Goal: Find specific page/section: Find specific page/section

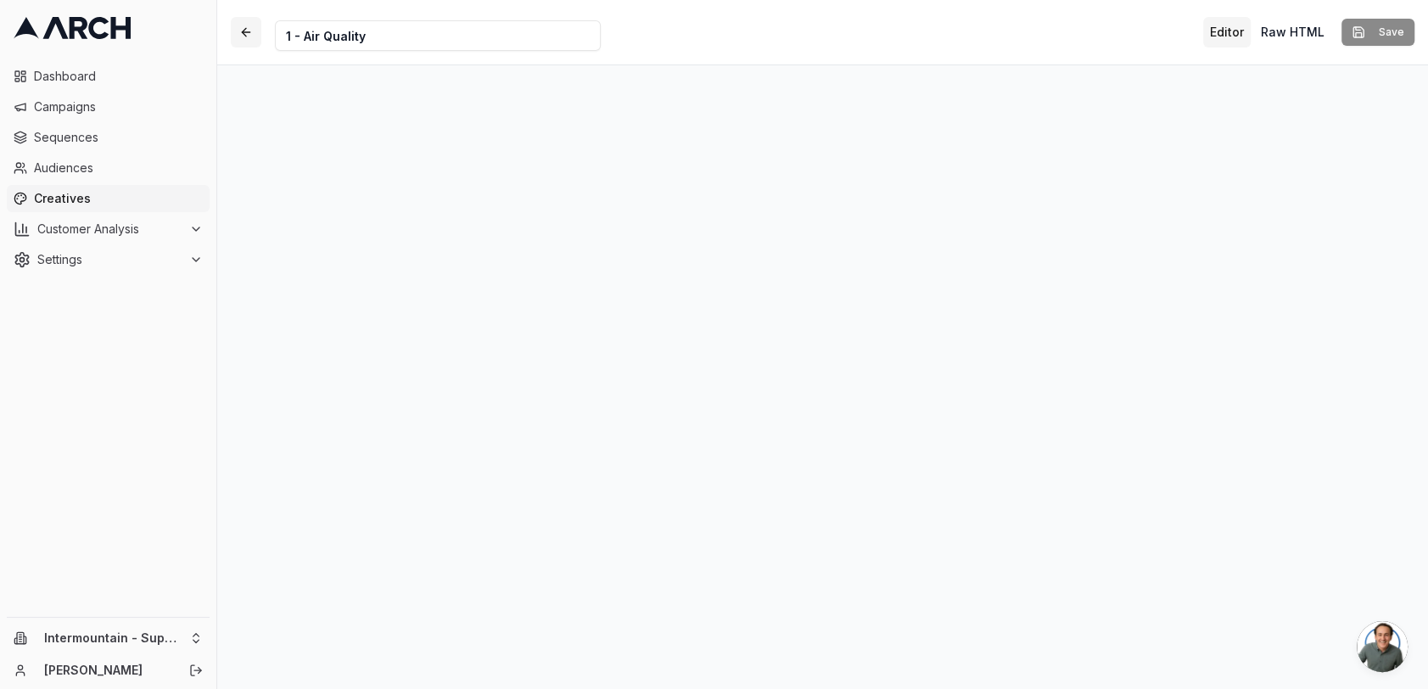
click at [251, 36] on button "button" at bounding box center [246, 32] width 31 height 31
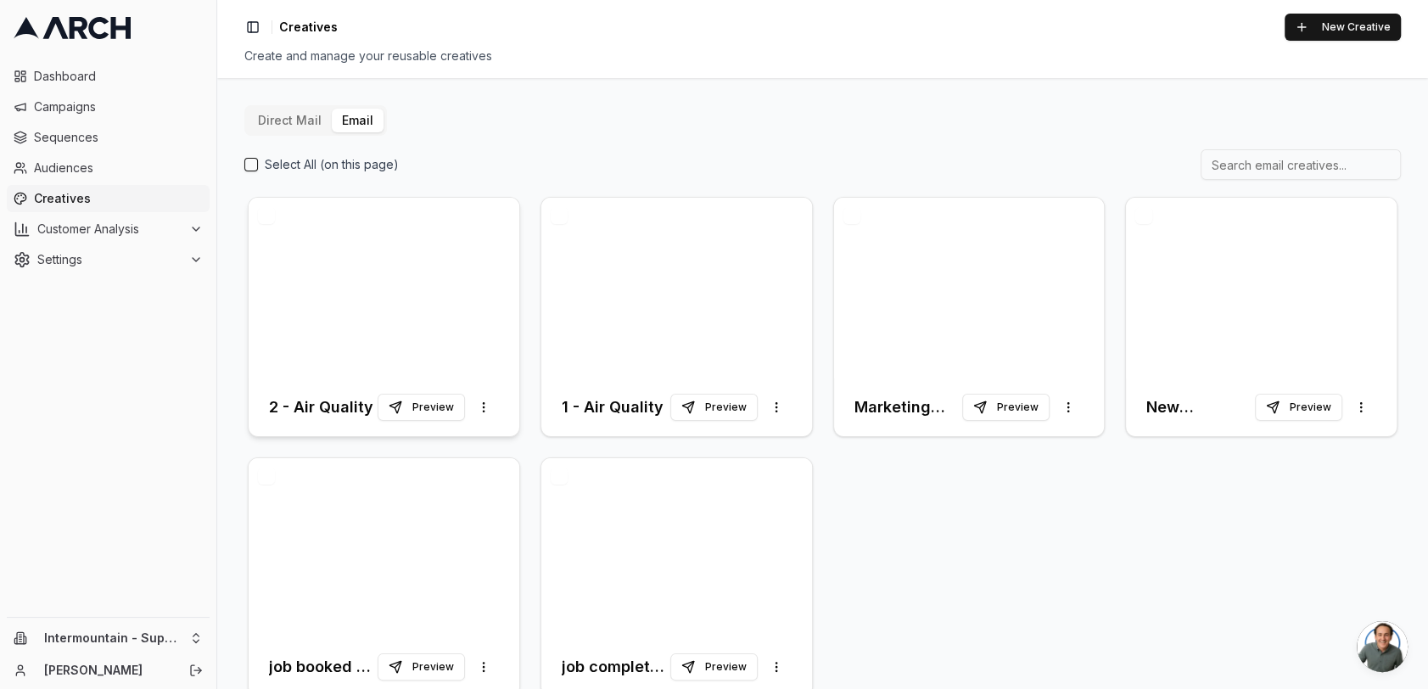
click at [446, 292] on div at bounding box center [384, 288] width 271 height 181
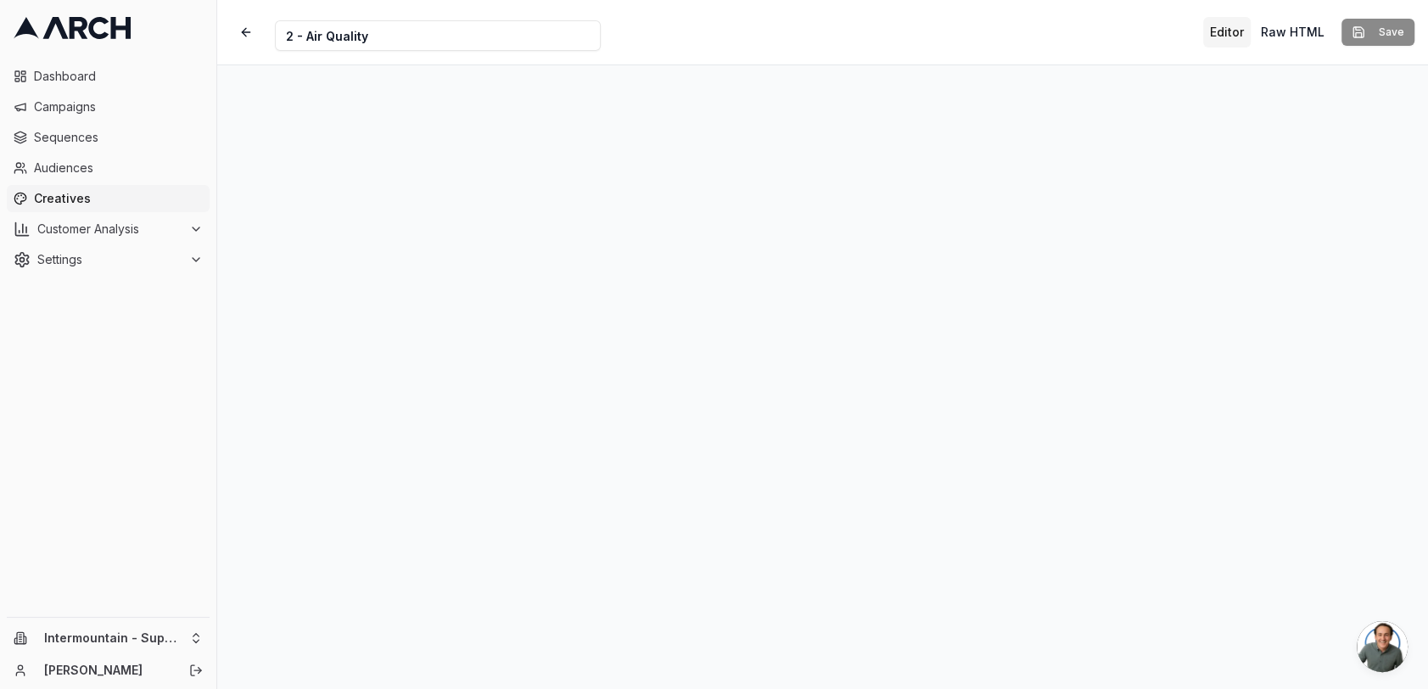
click at [698, 29] on div "Creative Name 2 - Air Quality Editor Raw HTML Save" at bounding box center [822, 32] width 1211 height 64
